Goal: Task Accomplishment & Management: Complete application form

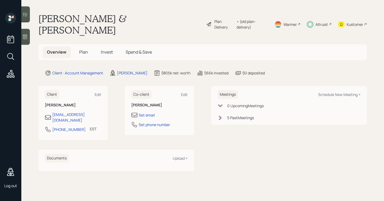
click at [88, 46] on h5 "Plan" at bounding box center [83, 51] width 17 height 11
